Goal: Task Accomplishment & Management: Use online tool/utility

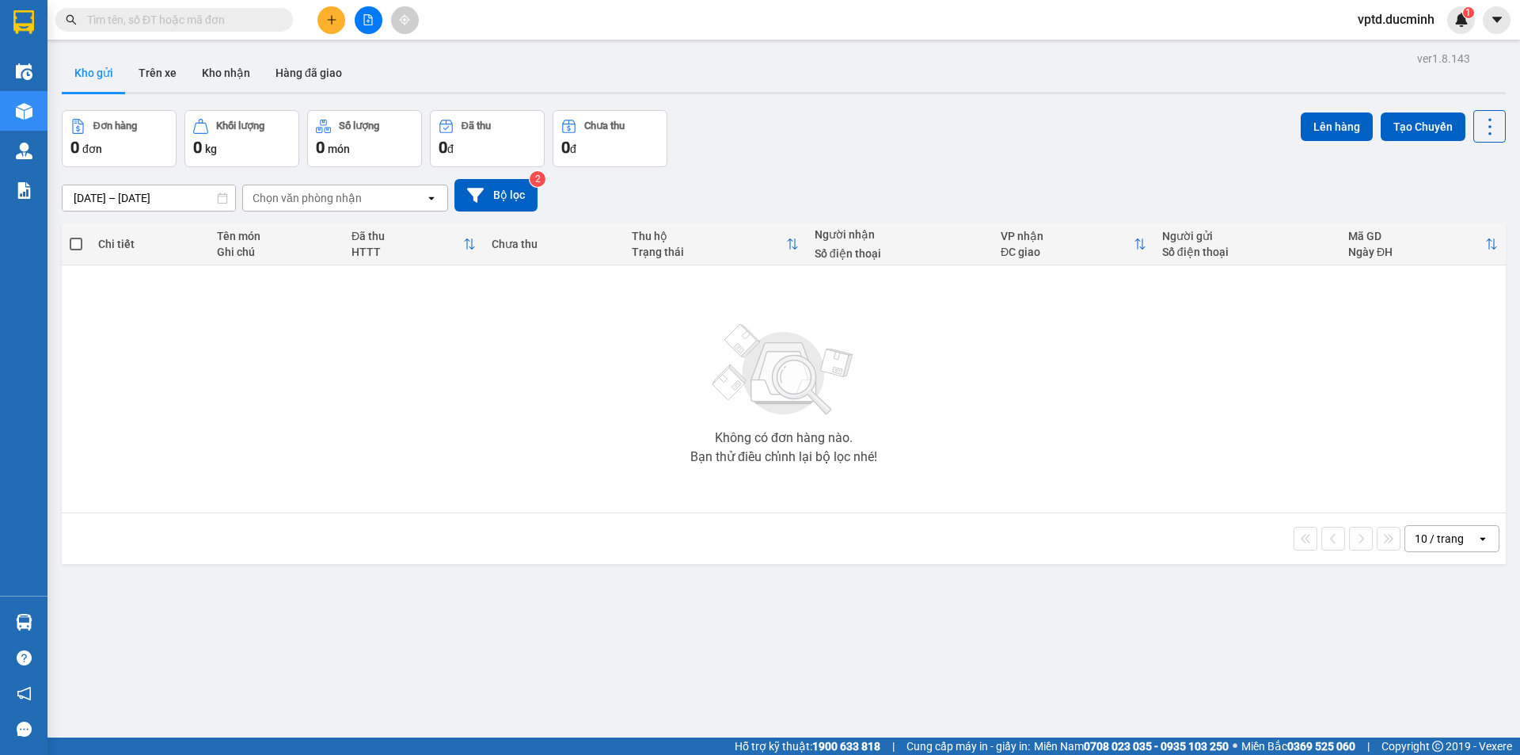
click at [356, 10] on div at bounding box center [368, 20] width 119 height 28
click at [361, 6] on div at bounding box center [368, 20] width 119 height 28
click at [363, 5] on div "Kết quả [PERSON_NAME] ( 0 ) Bộ lọc No Data vptd.ducminh 1" at bounding box center [760, 20] width 1520 height 40
click at [363, 14] on icon "file-add" at bounding box center [368, 19] width 11 height 11
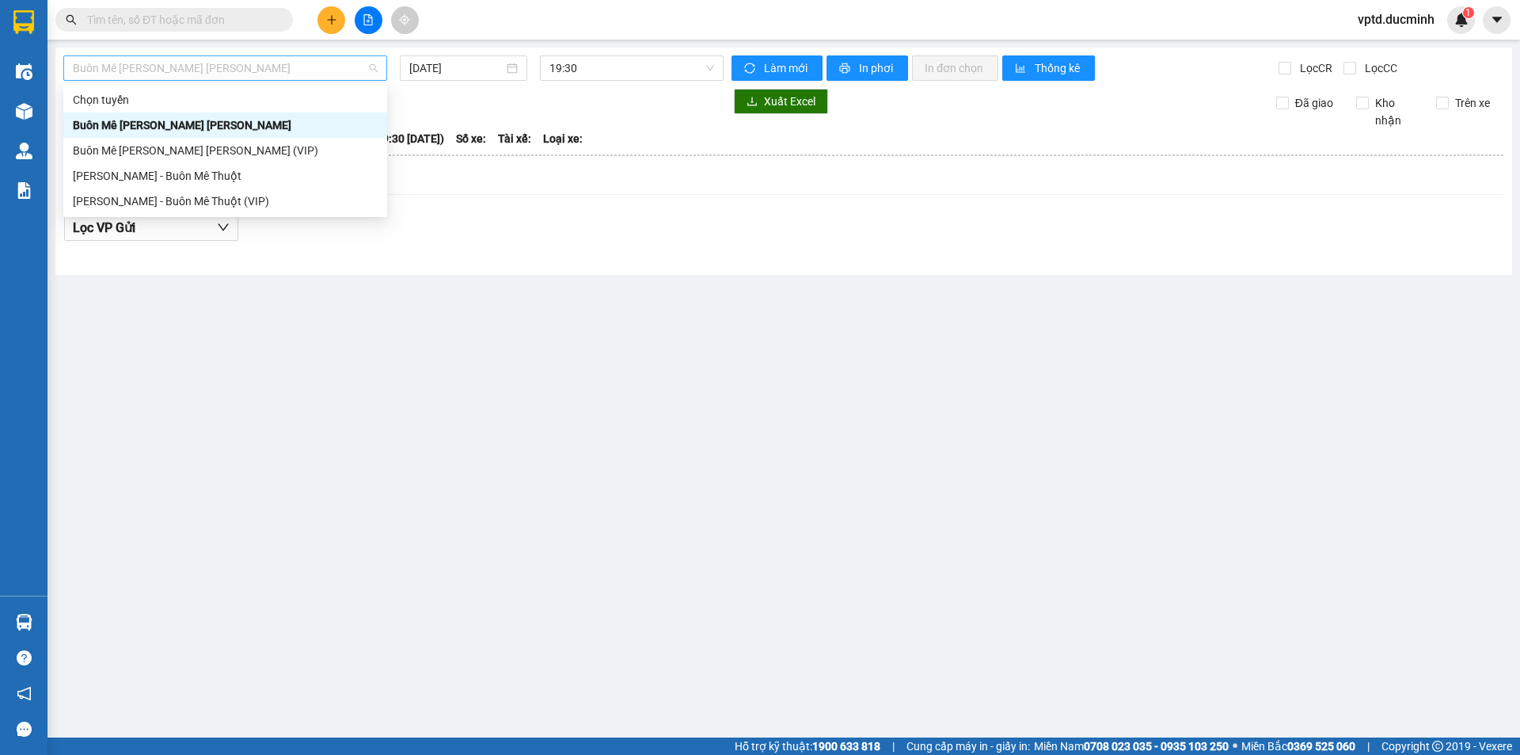
click at [288, 59] on span "Buôn Mê [PERSON_NAME] [PERSON_NAME]" at bounding box center [225, 68] width 305 height 24
click at [209, 137] on div "Buôn Mê [PERSON_NAME] [PERSON_NAME]" at bounding box center [225, 124] width 324 height 25
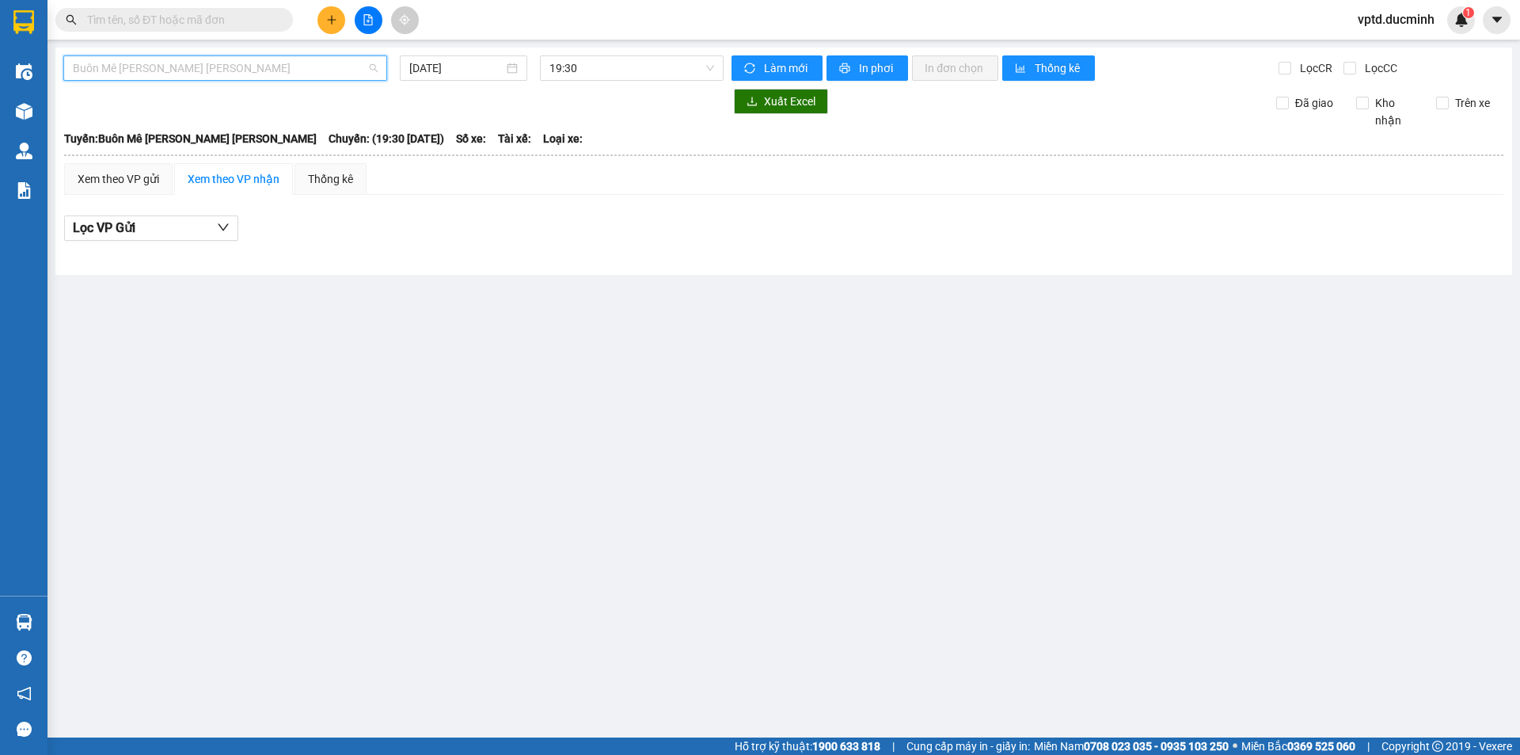
click at [290, 66] on span "Buôn Mê [PERSON_NAME] [PERSON_NAME]" at bounding box center [225, 68] width 305 height 24
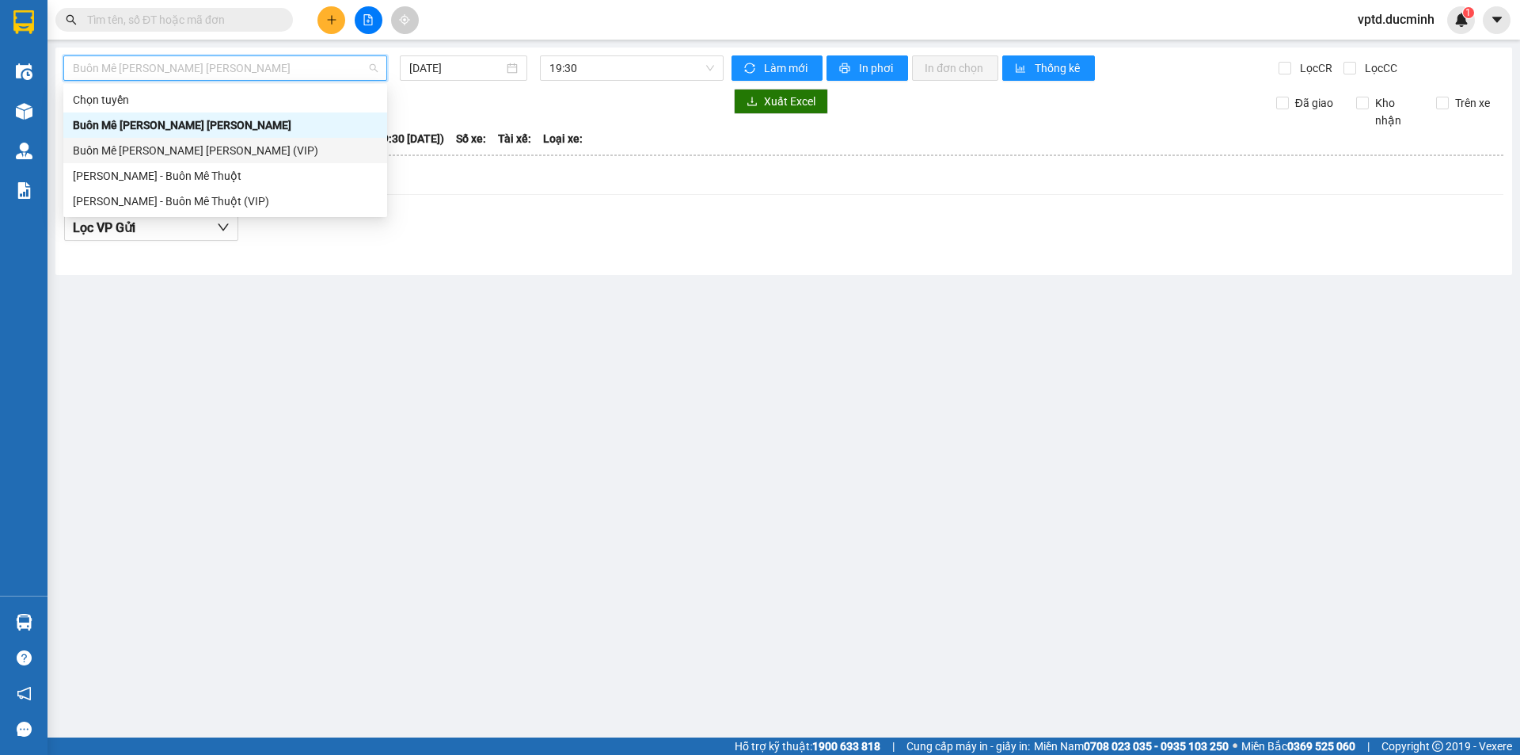
click at [219, 145] on div "Buôn Mê [PERSON_NAME] [PERSON_NAME] (VIP)" at bounding box center [225, 150] width 305 height 17
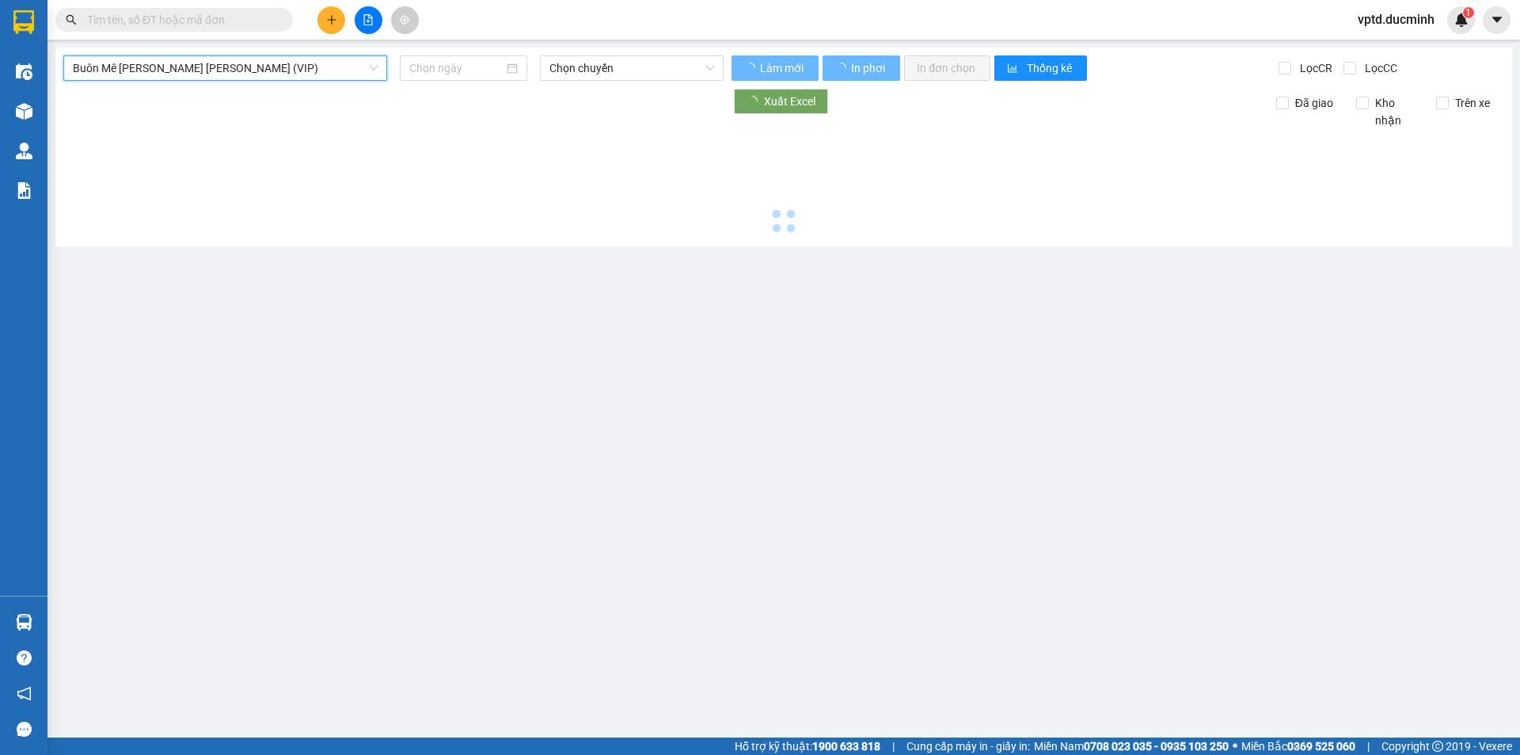
type input "[DATE]"
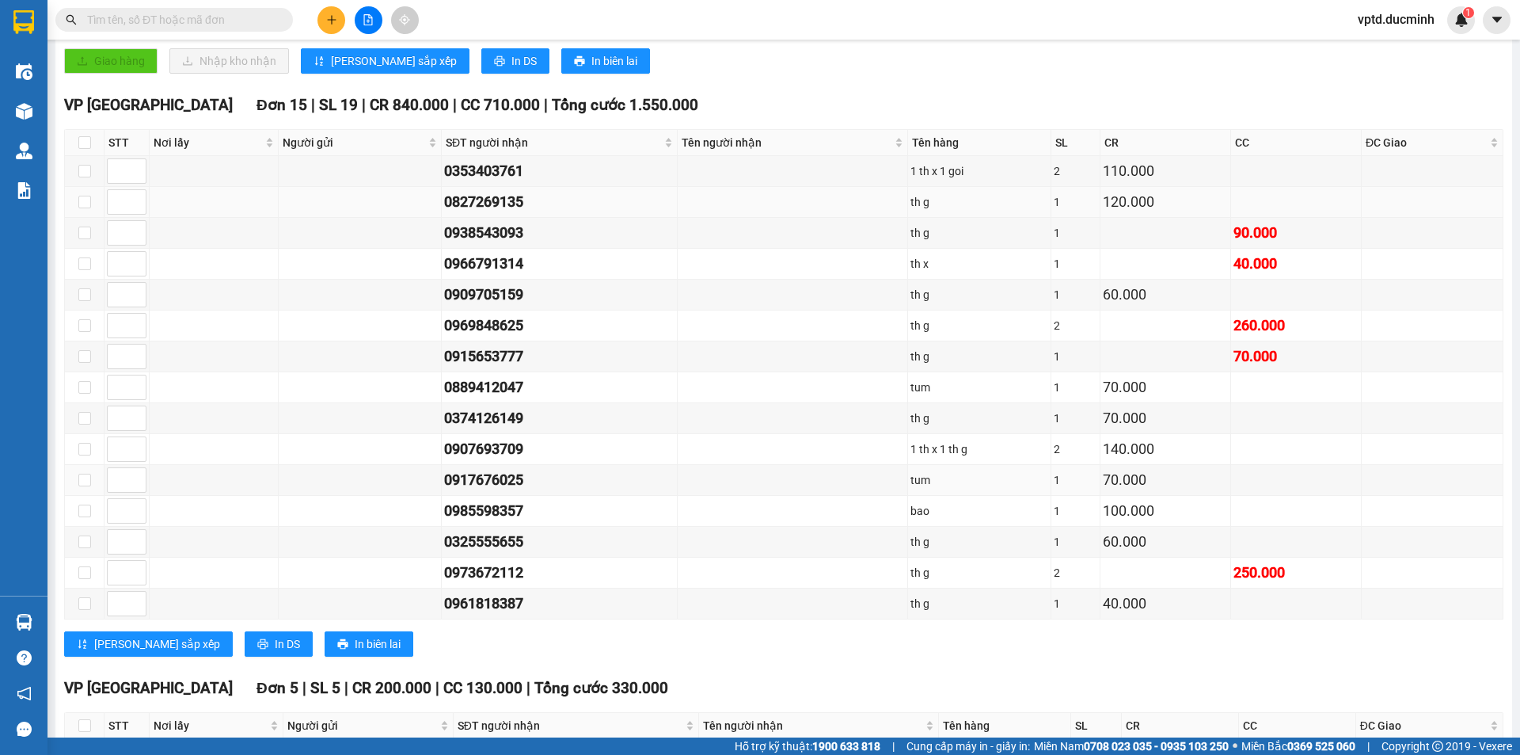
scroll to position [669, 0]
